Goal: Entertainment & Leisure: Consume media (video, audio)

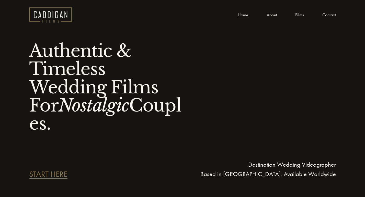
click at [301, 15] on link "Films" at bounding box center [299, 15] width 9 height 8
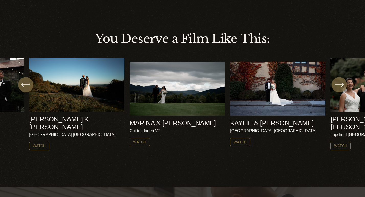
scroll to position [156, 0]
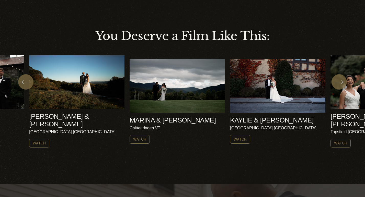
click at [342, 84] on icon "\a \a \a Next\a \a" at bounding box center [339, 81] width 9 height 9
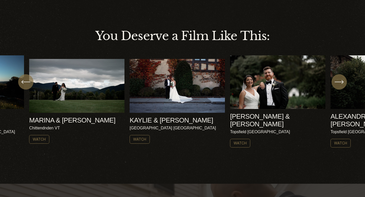
click at [342, 84] on icon "\a \a \a Next\a \a" at bounding box center [343, 82] width 2 height 3
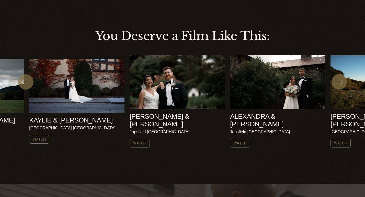
click at [342, 84] on icon "\a \a \a Next\a \a" at bounding box center [343, 82] width 2 height 3
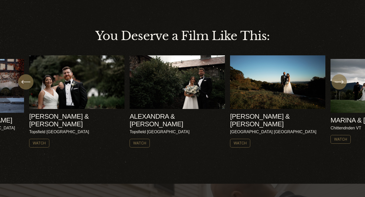
click at [155, 100] on ul "AMY & NICK Harrisville NH Watch" at bounding box center [182, 101] width 307 height 92
click at [338, 82] on icon "\a \a \a Next\a \a" at bounding box center [339, 82] width 8 height 0
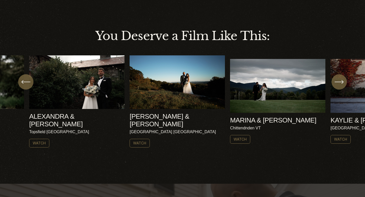
click at [338, 82] on icon "\a \a \a Next\a \a" at bounding box center [339, 82] width 8 height 0
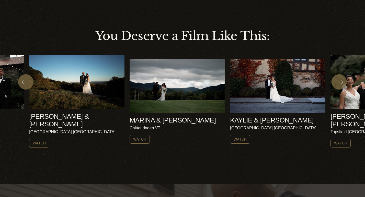
click at [338, 82] on icon "\a \a \a Next\a \a" at bounding box center [339, 82] width 8 height 0
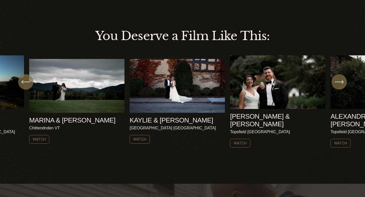
click at [338, 82] on icon "\a \a \a Next\a \a" at bounding box center [339, 82] width 8 height 0
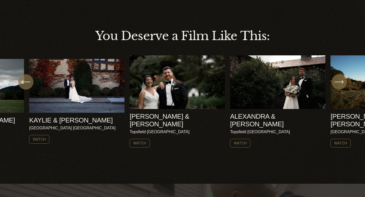
click at [338, 82] on icon "\a \a \a Next\a \a" at bounding box center [339, 82] width 8 height 0
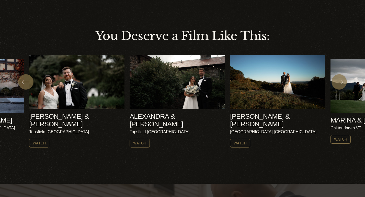
click at [338, 82] on icon "\a \a \a Next\a \a" at bounding box center [339, 82] width 8 height 0
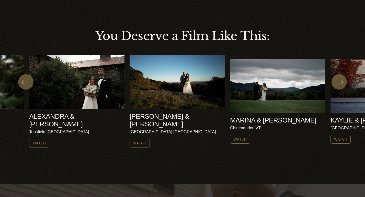
click at [338, 82] on icon "\a \a \a Next\a \a" at bounding box center [339, 82] width 8 height 0
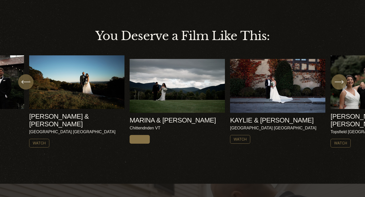
click at [140, 140] on link "Watch" at bounding box center [140, 139] width 20 height 9
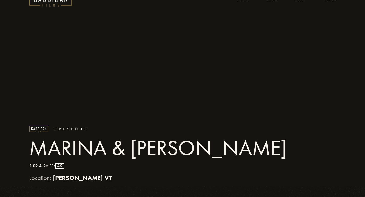
scroll to position [13, 0]
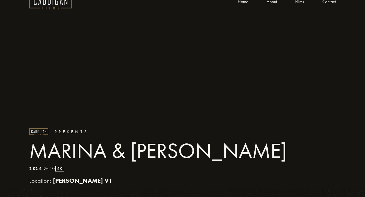
click at [177, 71] on div "P r e s e n t s MARINA & [PERSON_NAME] 2024 9m 13s 4K Location: [GEOGRAPHIC_DAT…" at bounding box center [182, 106] width 365 height 166
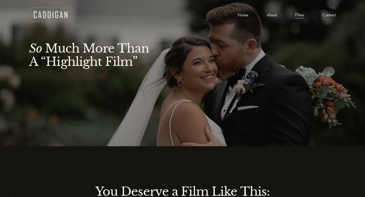
scroll to position [156, 0]
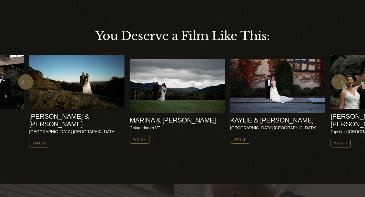
click at [341, 85] on icon "\a \a \a Next\a \a" at bounding box center [339, 81] width 9 height 9
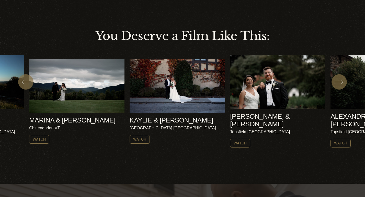
click at [340, 85] on icon "\a \a \a Next\a \a" at bounding box center [339, 81] width 9 height 9
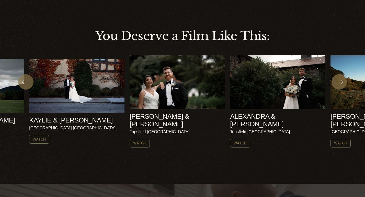
click at [339, 85] on icon "\a \a \a Next\a \a" at bounding box center [339, 81] width 9 height 9
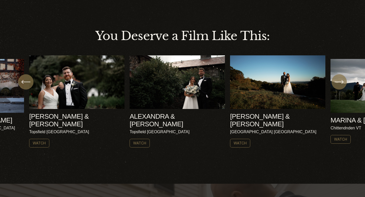
click at [194, 96] on ul "AMY & NICK Harrisville NH Watch" at bounding box center [182, 101] width 307 height 92
click at [141, 139] on link "Watch" at bounding box center [140, 143] width 20 height 9
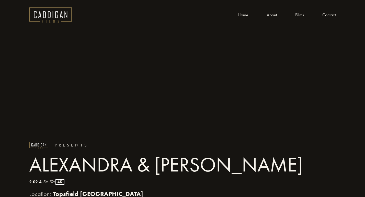
click at [272, 16] on link "About" at bounding box center [272, 15] width 10 height 8
